Goal: Find specific page/section: Find specific page/section

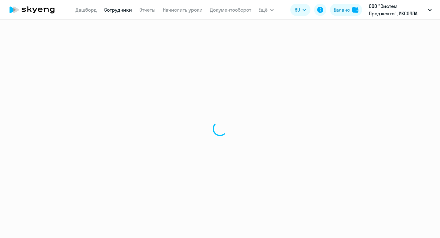
select select "30"
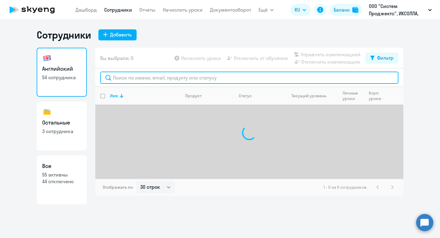
click at [174, 78] on input "text" at bounding box center [249, 77] width 298 height 12
type input "[PERSON_NAME]"
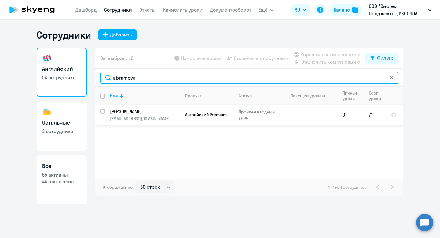
type input "abramova"
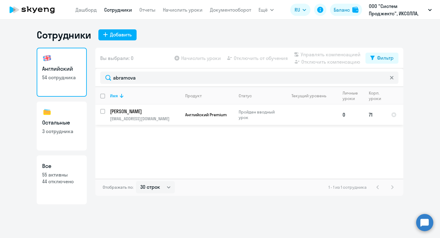
click at [171, 120] on p "[EMAIL_ADDRESS][DOMAIN_NAME]" at bounding box center [145, 118] width 70 height 5
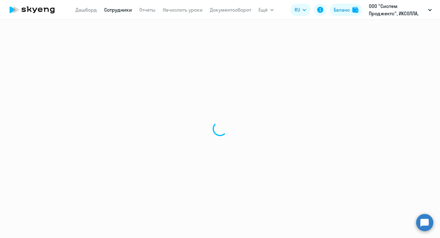
select select "english"
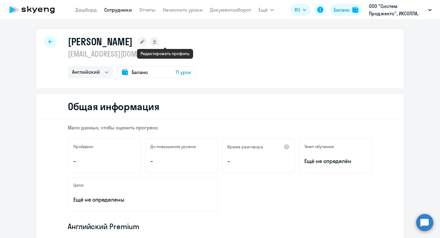
click at [147, 43] on rect at bounding box center [142, 42] width 10 height 10
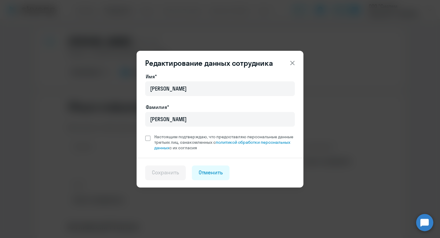
click at [292, 63] on icon at bounding box center [292, 62] width 4 height 4
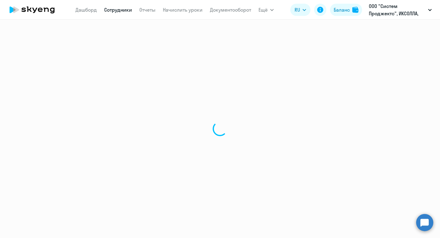
select select "30"
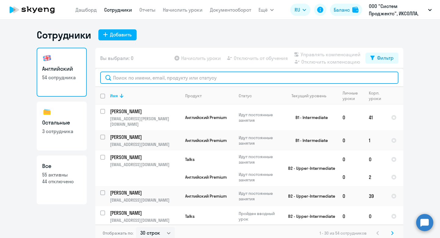
click at [216, 78] on input "text" at bounding box center [249, 77] width 298 height 12
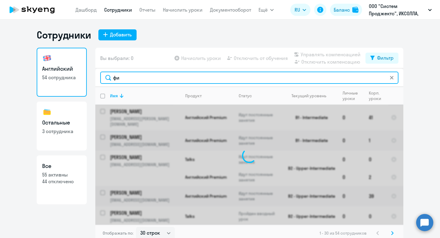
type input "ф"
type input "abramova"
